Goal: Navigation & Orientation: Find specific page/section

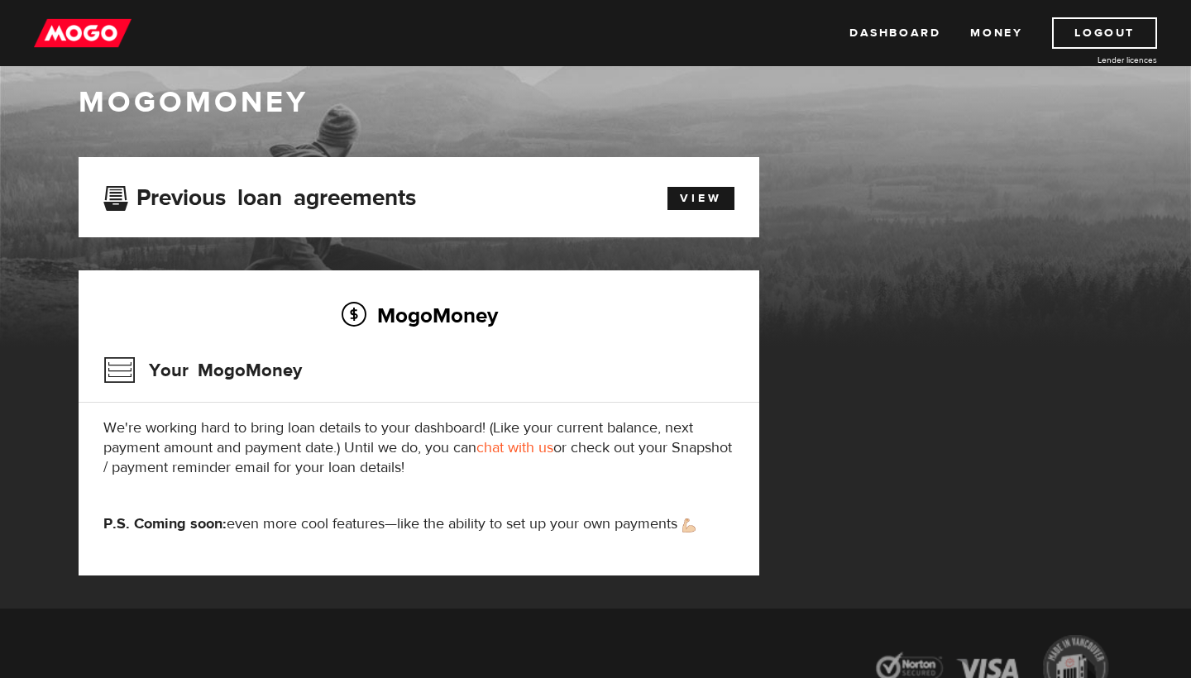
scroll to position [26, 0]
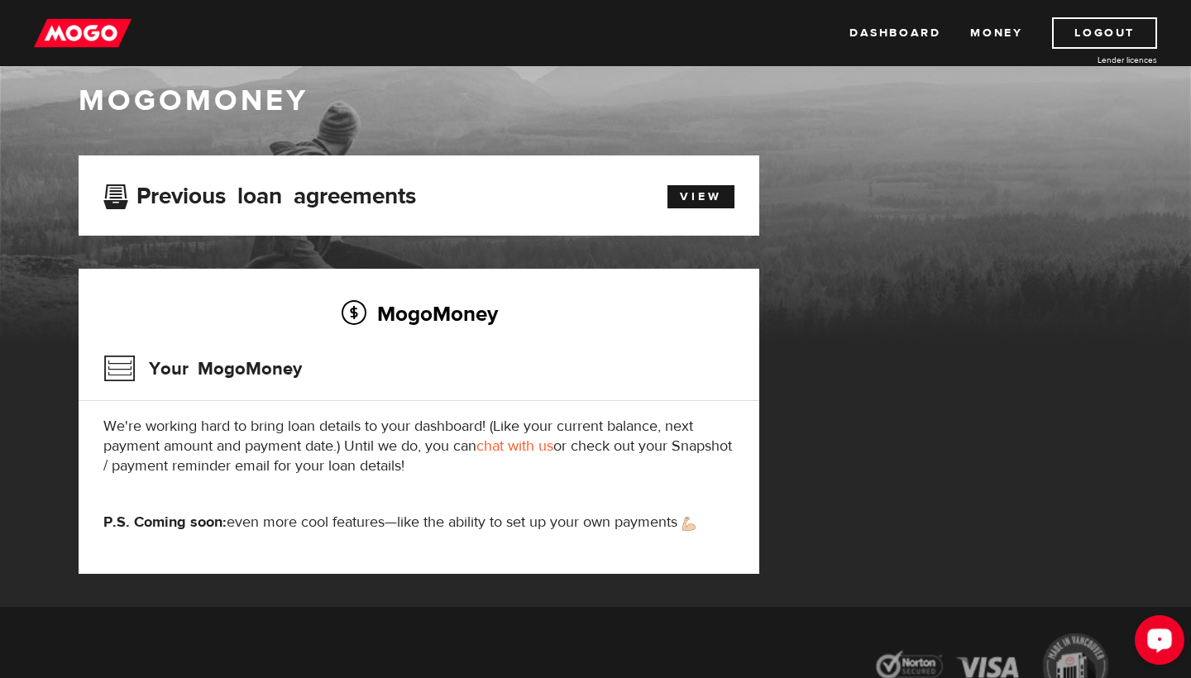
click at [1159, 647] on div "Open LiveChat chat widget" at bounding box center [1159, 639] width 28 height 28
click at [98, 43] on img at bounding box center [83, 32] width 98 height 31
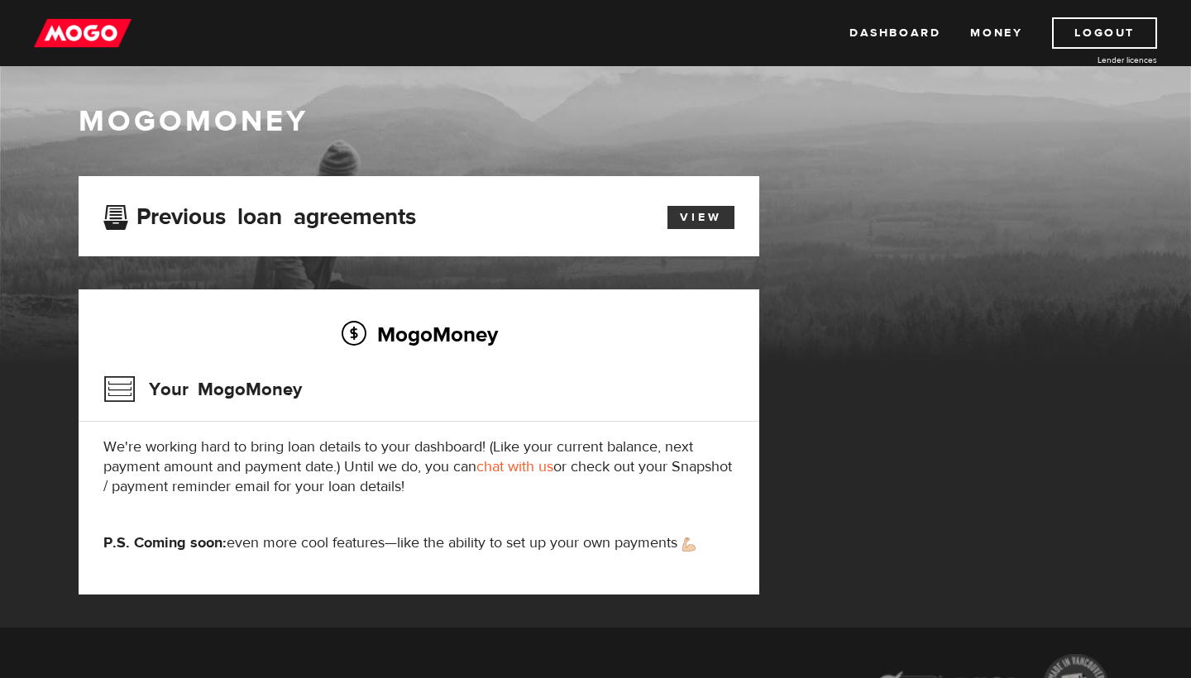
scroll to position [7, 0]
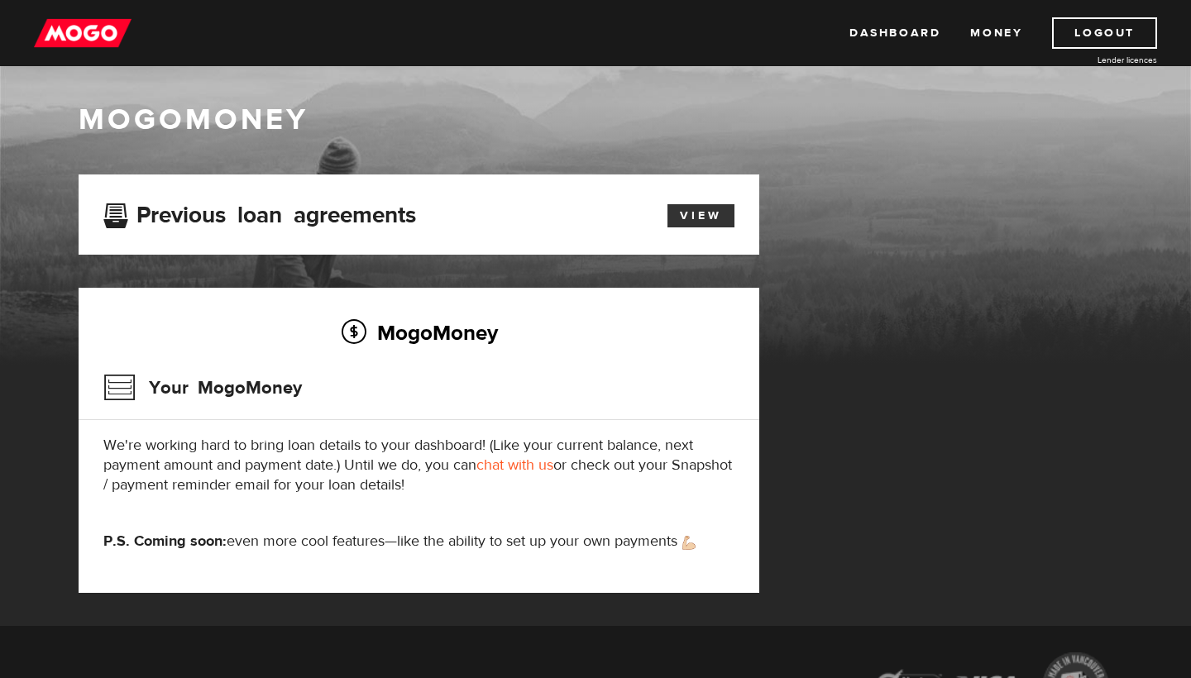
click at [690, 227] on link "View" at bounding box center [700, 215] width 67 height 23
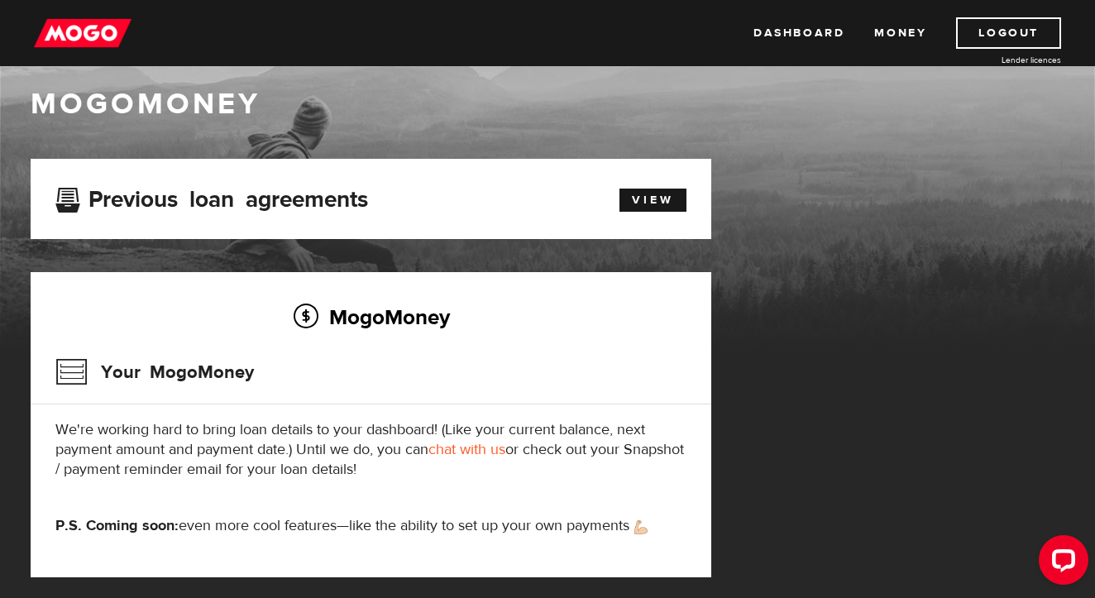
scroll to position [25, 0]
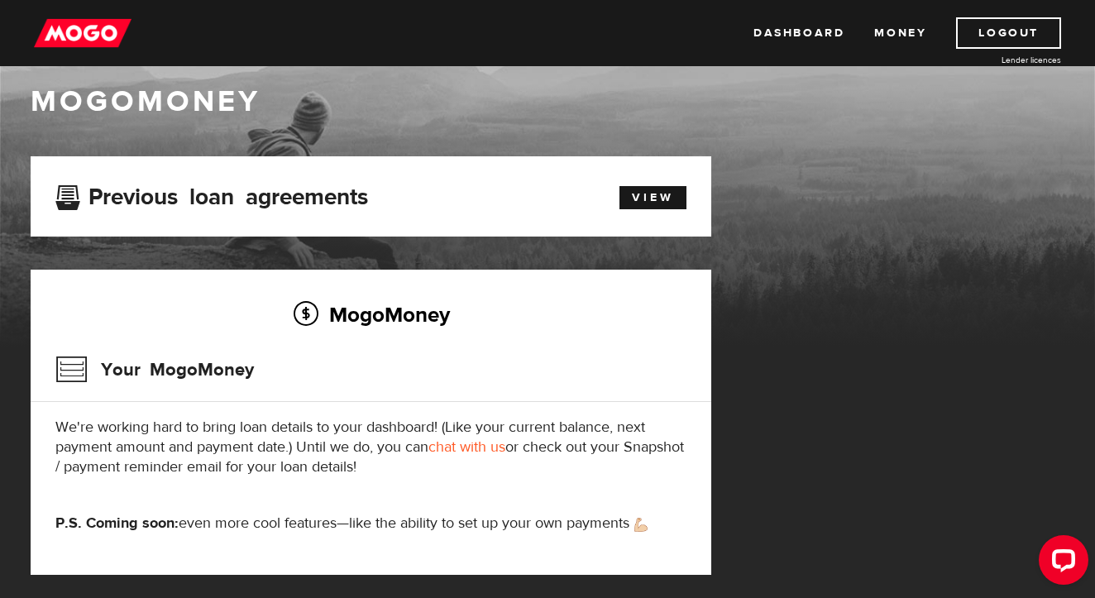
click at [98, 36] on img at bounding box center [83, 32] width 98 height 31
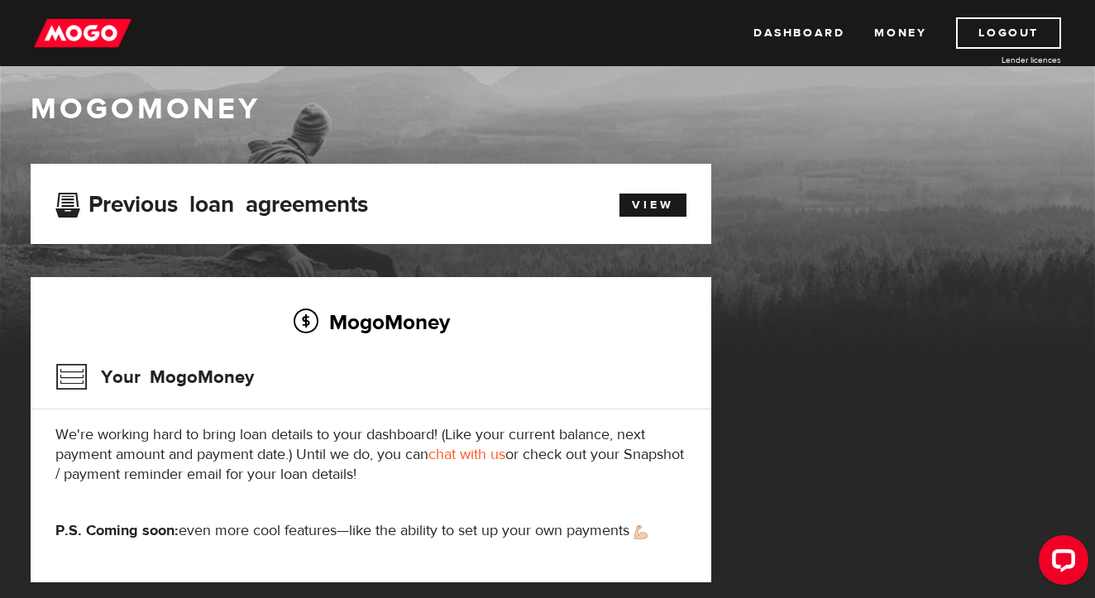
scroll to position [22, 0]
